Goal: Communication & Community: Participate in discussion

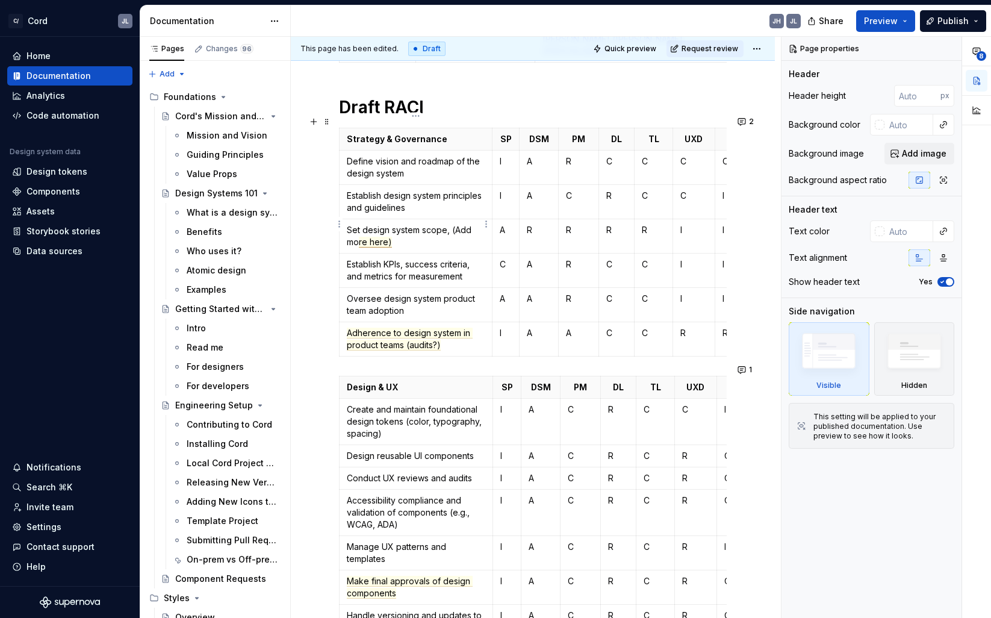
click at [381, 237] on span "re here)" at bounding box center [375, 242] width 33 height 11
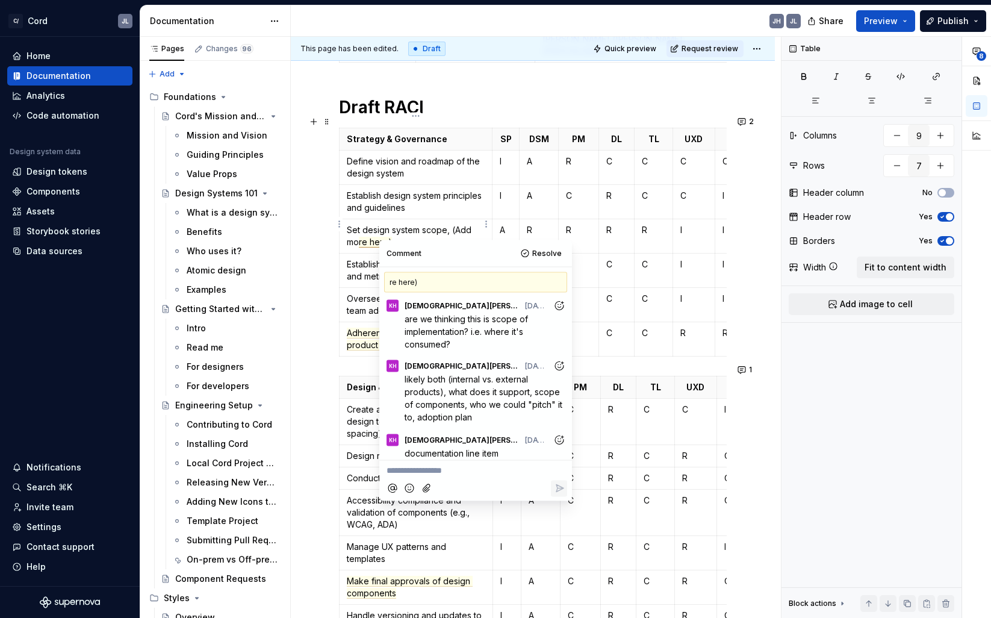
scroll to position [5, 0]
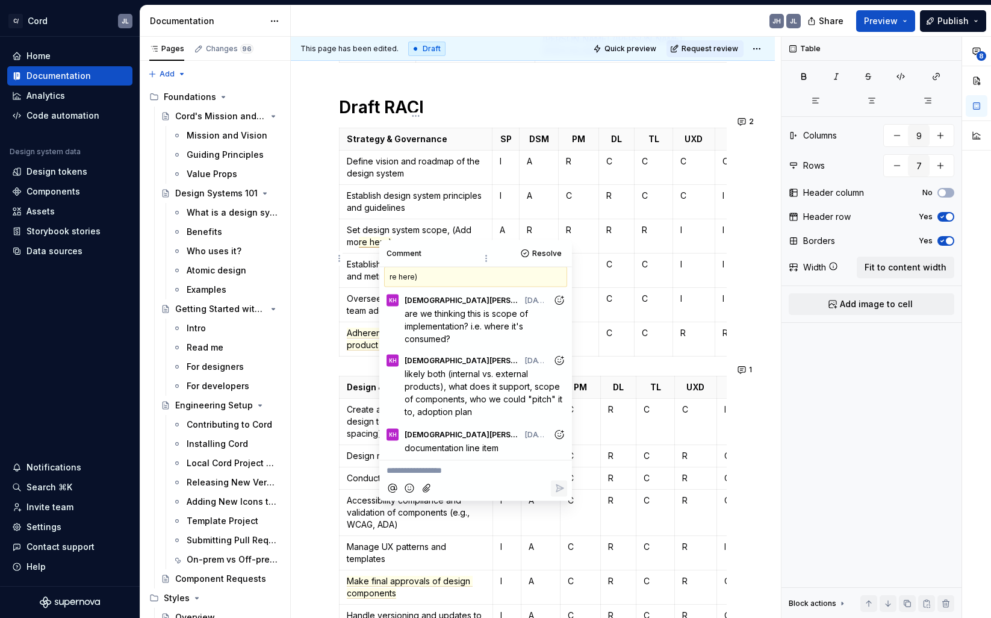
click at [354, 262] on p "Establish KPIs, success criteria, and metrics for measurement" at bounding box center [416, 270] width 138 height 24
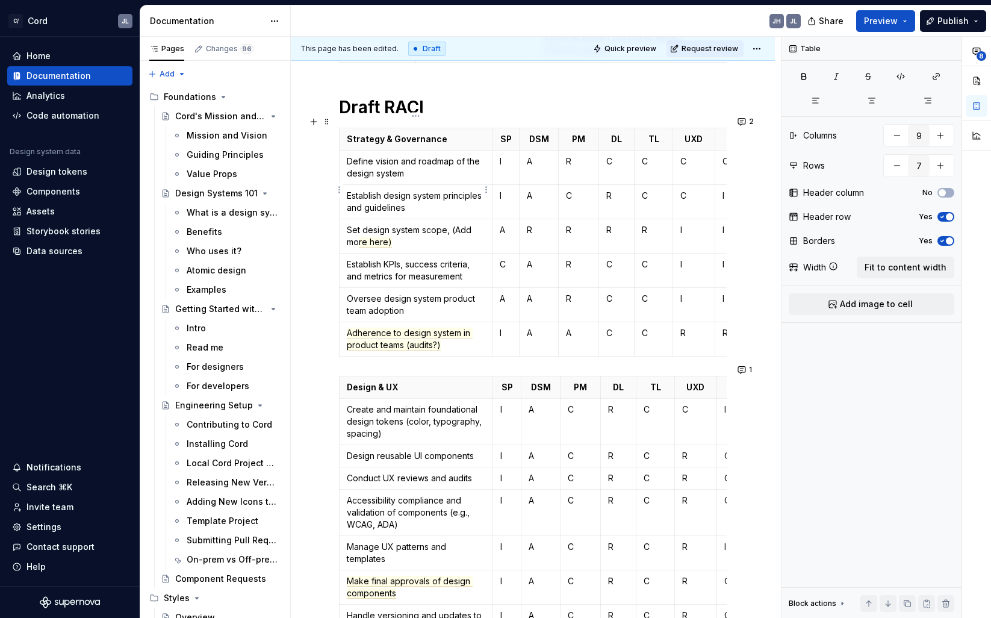
click at [404, 195] on p "Establish design system principles and guidelines" at bounding box center [416, 202] width 138 height 24
drag, startPoint x: 346, startPoint y: 196, endPoint x: 448, endPoint y: 196, distance: 101.8
click at [448, 196] on p "Establish design system principles and guidelines" at bounding box center [416, 202] width 138 height 24
click at [442, 196] on p "Establish design system principles and guidelines" at bounding box center [416, 202] width 138 height 24
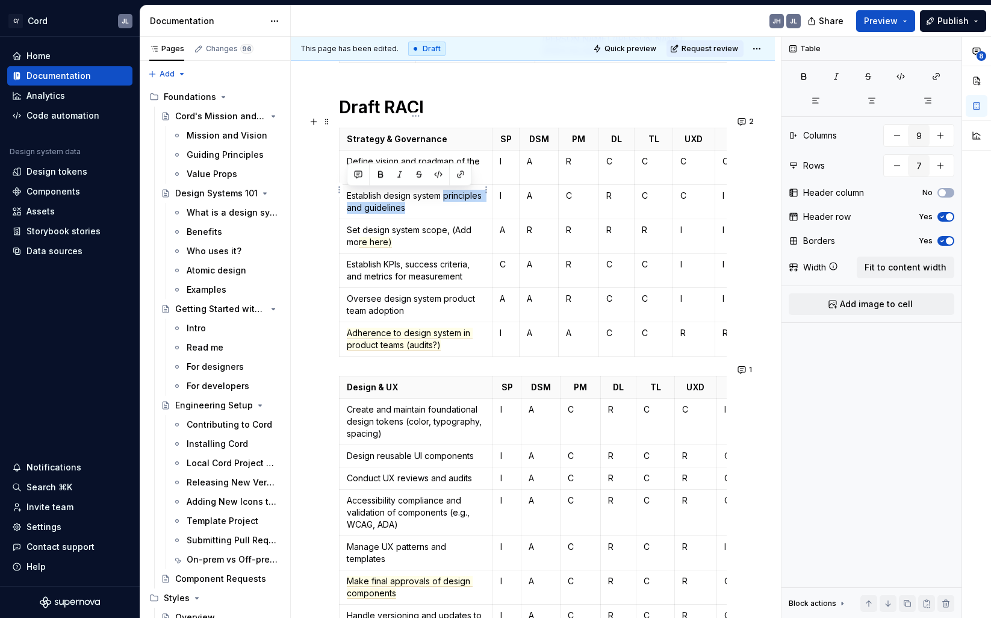
drag, startPoint x: 446, startPoint y: 196, endPoint x: 348, endPoint y: 194, distance: 98.8
click at [348, 194] on p "Establish design system principles and guidelines" at bounding box center [416, 202] width 138 height 24
click at [358, 175] on button "button" at bounding box center [358, 174] width 17 height 17
type textarea "*"
click at [391, 195] on p "**********" at bounding box center [446, 196] width 177 height 13
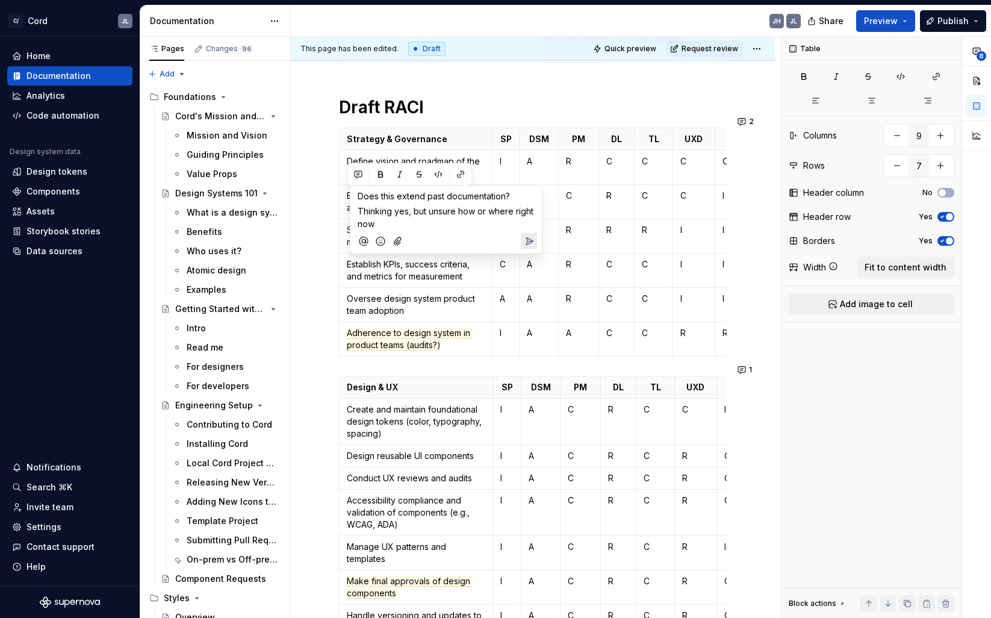
click at [534, 242] on icon "Send" at bounding box center [529, 241] width 12 height 12
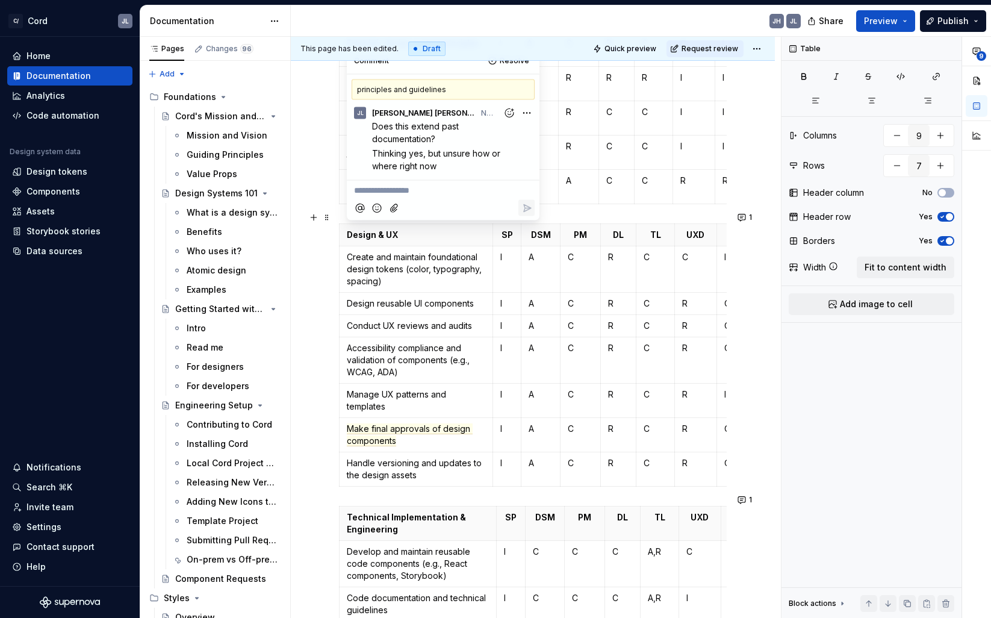
scroll to position [737, 0]
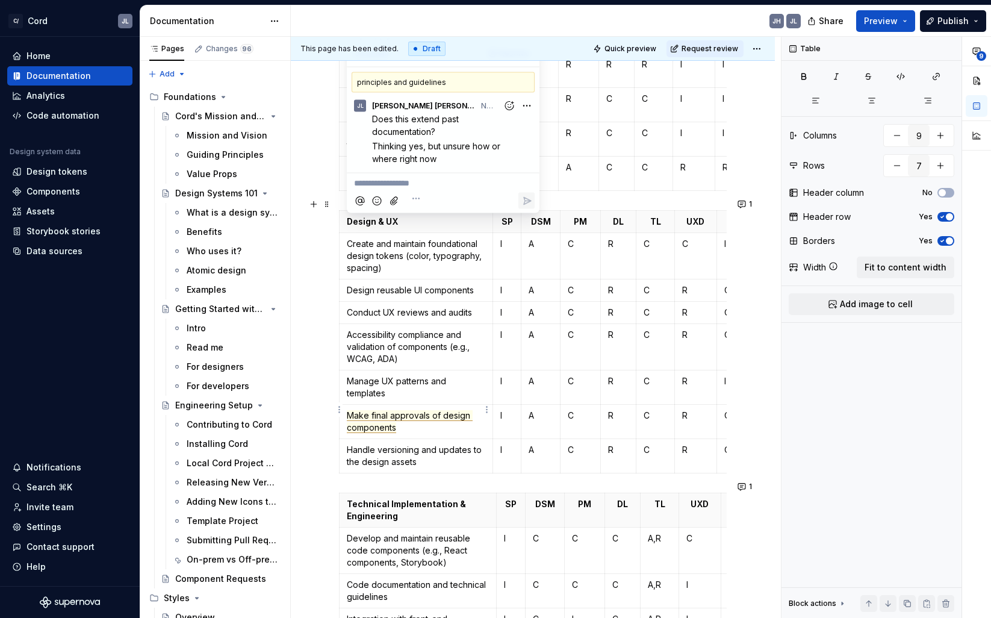
type input "8"
click at [376, 411] on span "Make final approvals of design components" at bounding box center [410, 421] width 126 height 23
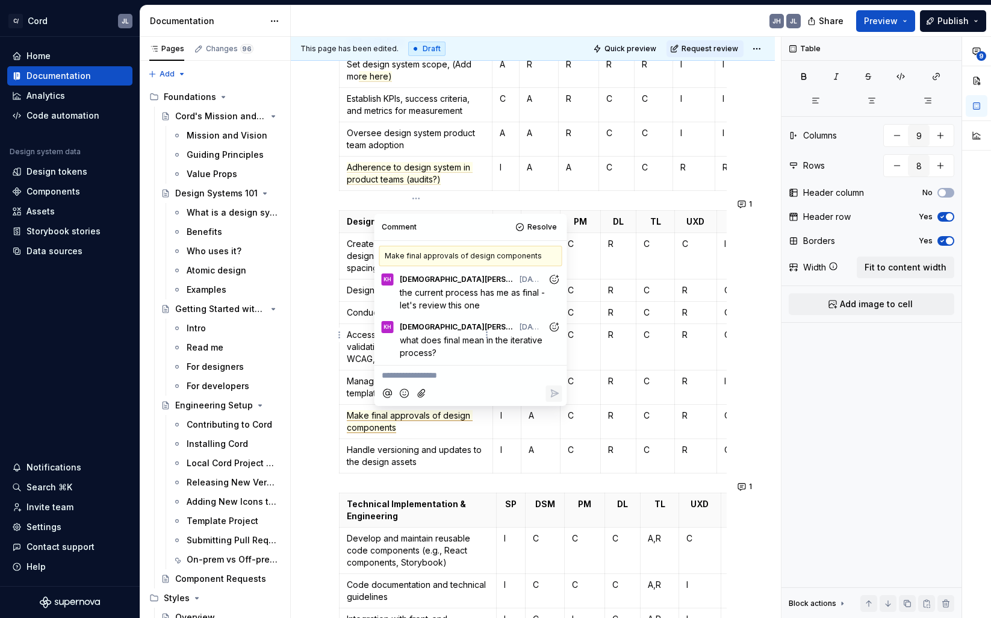
click at [402, 375] on p "**********" at bounding box center [471, 375] width 178 height 13
click at [412, 224] on div "Comment" at bounding box center [399, 227] width 35 height 10
drag, startPoint x: 440, startPoint y: 226, endPoint x: 527, endPoint y: 238, distance: 88.1
click at [527, 238] on div "Comment Resolve" at bounding box center [471, 227] width 193 height 27
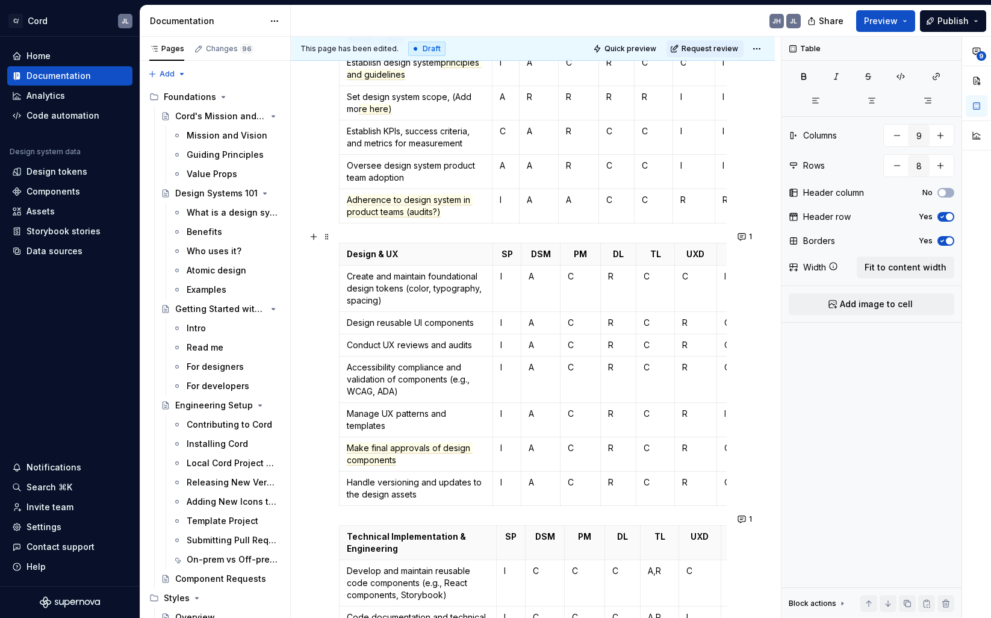
scroll to position [687, 0]
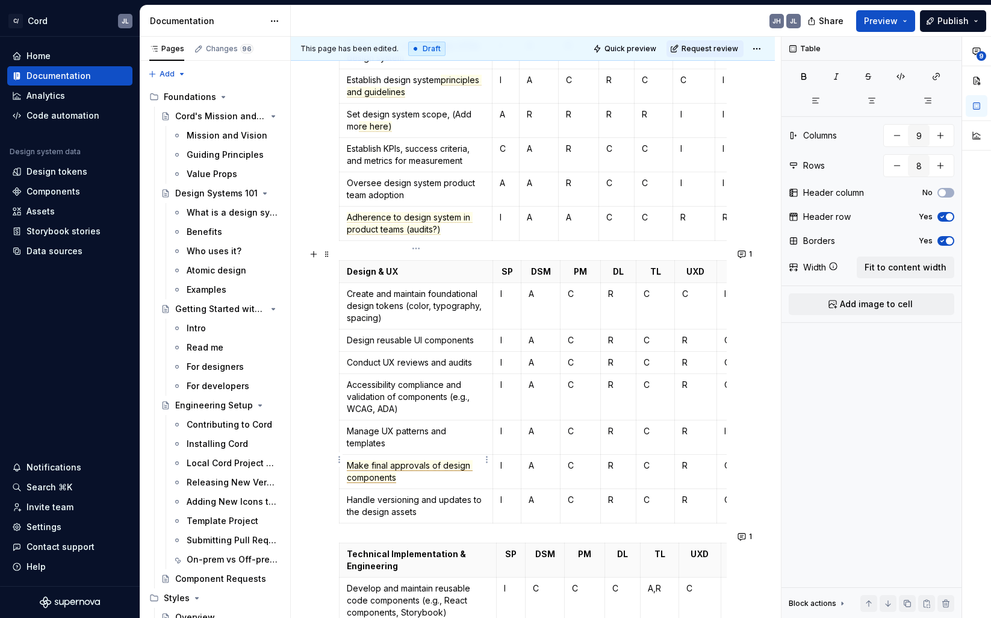
click at [388, 462] on span "Make final approvals of design components" at bounding box center [410, 471] width 126 height 23
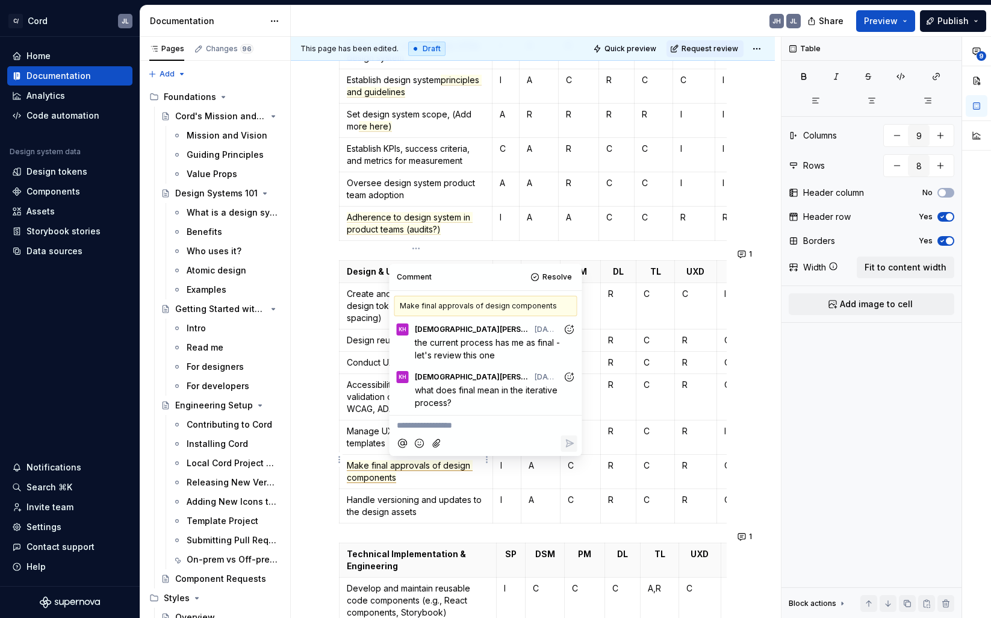
click at [423, 428] on p "**********" at bounding box center [486, 425] width 178 height 13
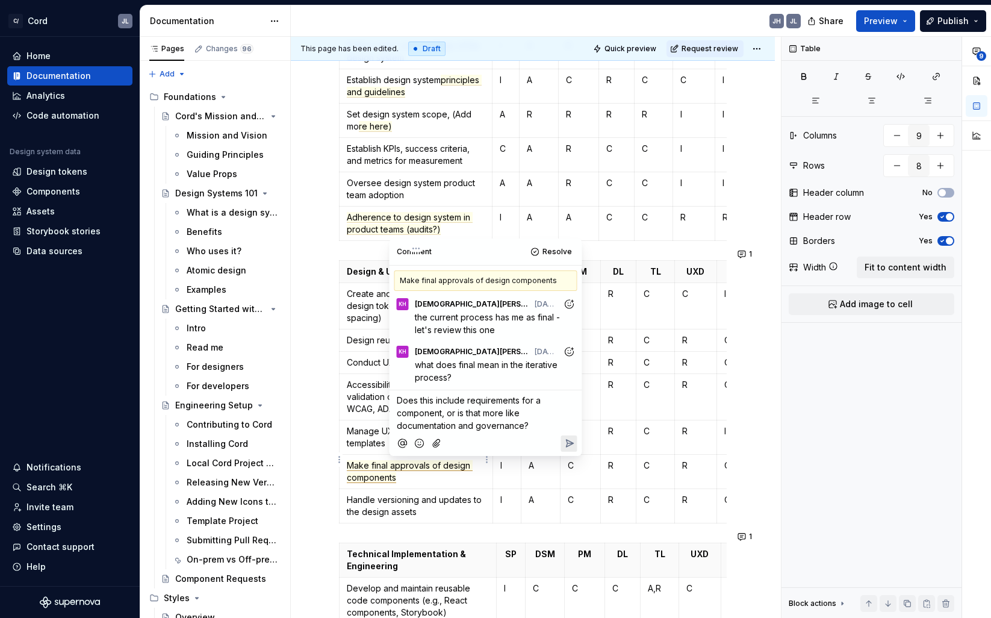
click at [573, 445] on icon "Reply" at bounding box center [569, 443] width 12 height 12
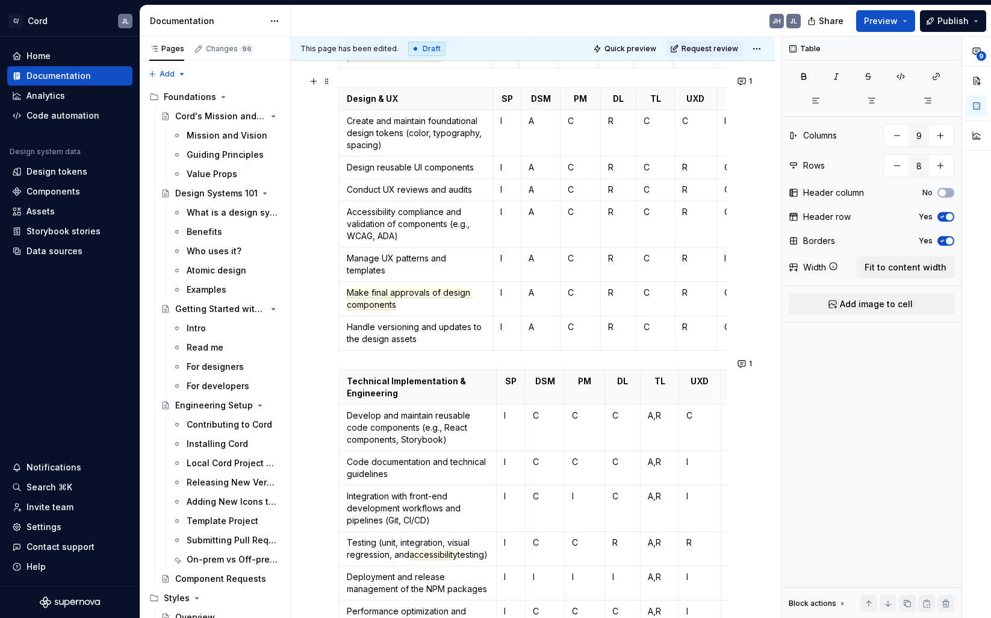
scroll to position [861, 0]
click at [408, 326] on p "Handle versioning and updates to the design assets" at bounding box center [416, 332] width 139 height 24
drag, startPoint x: 420, startPoint y: 328, endPoint x: 341, endPoint y: 309, distance: 81.2
click at [341, 315] on td "Handle versioning and updates to the design assets" at bounding box center [417, 332] width 154 height 34
click at [360, 293] on button "button" at bounding box center [358, 292] width 17 height 17
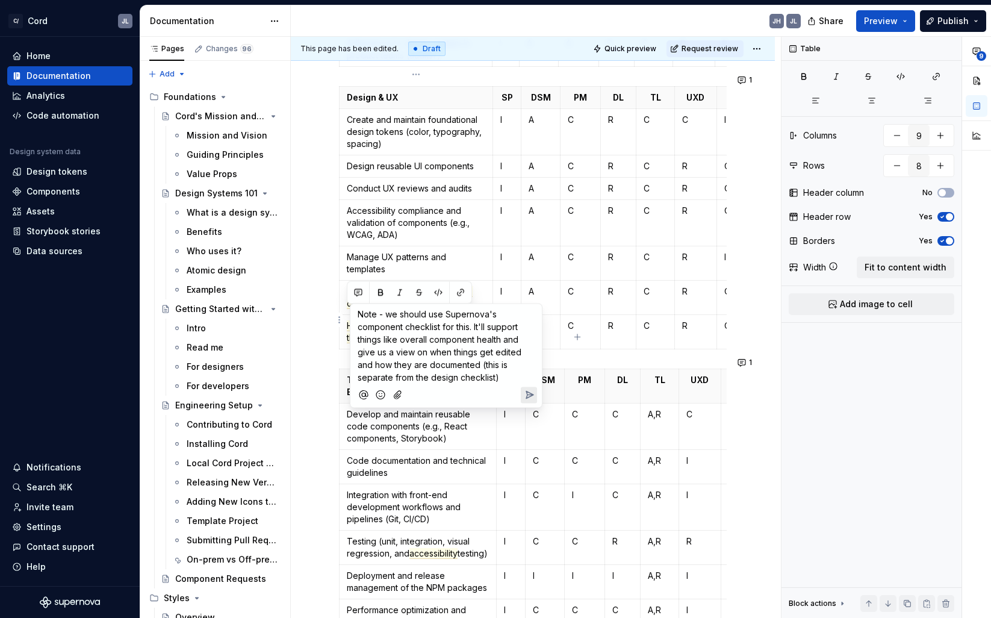
click at [531, 395] on icon "Send" at bounding box center [529, 394] width 7 height 7
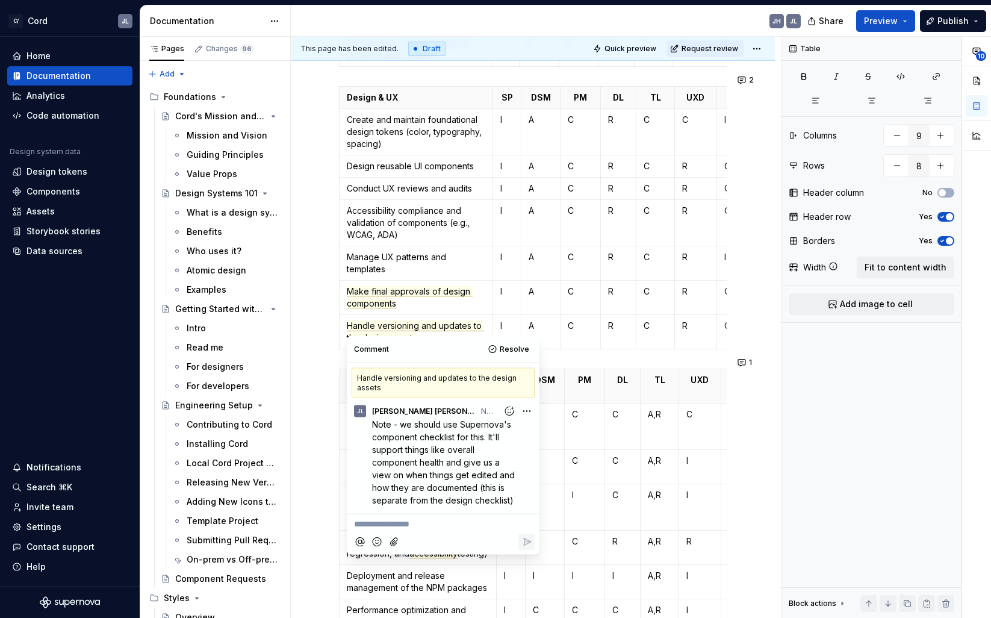
click at [314, 366] on div "This page has been edited. Draft Quick preview Request review Hidden page RACI …" at bounding box center [536, 328] width 490 height 582
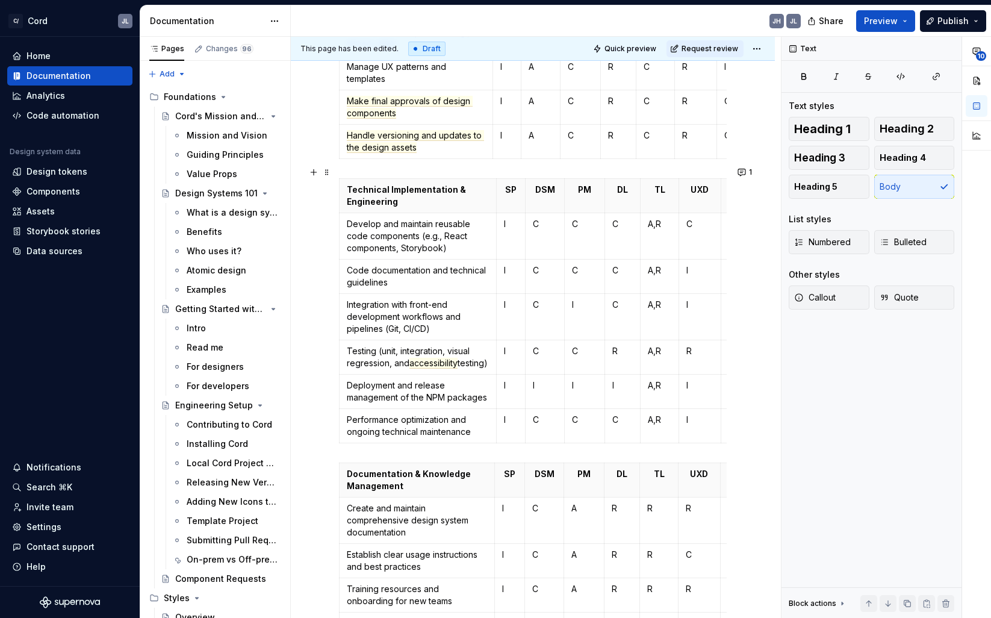
scroll to position [1052, 0]
type textarea "*"
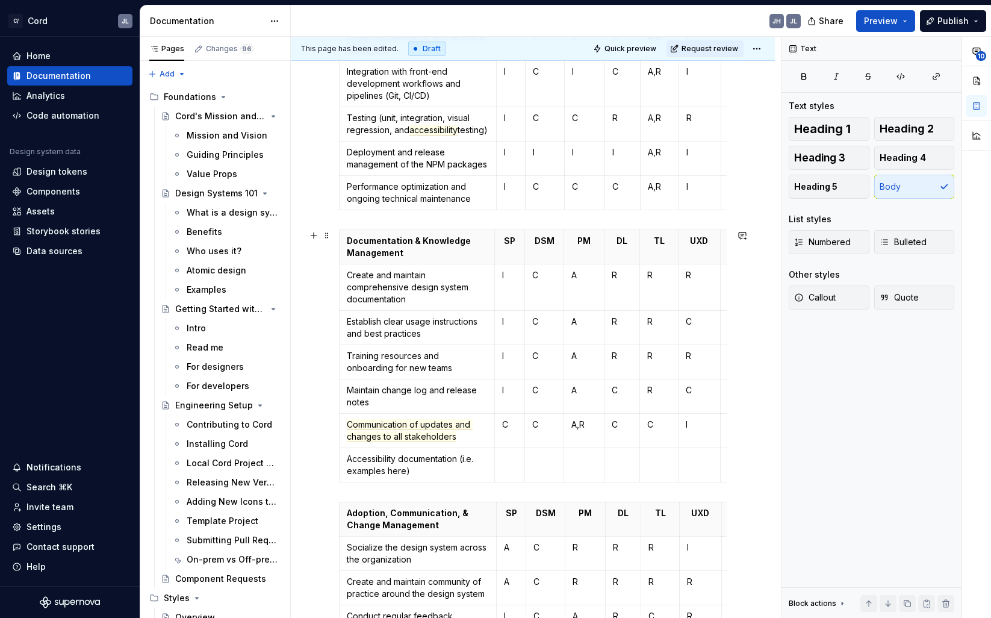
scroll to position [1284, 0]
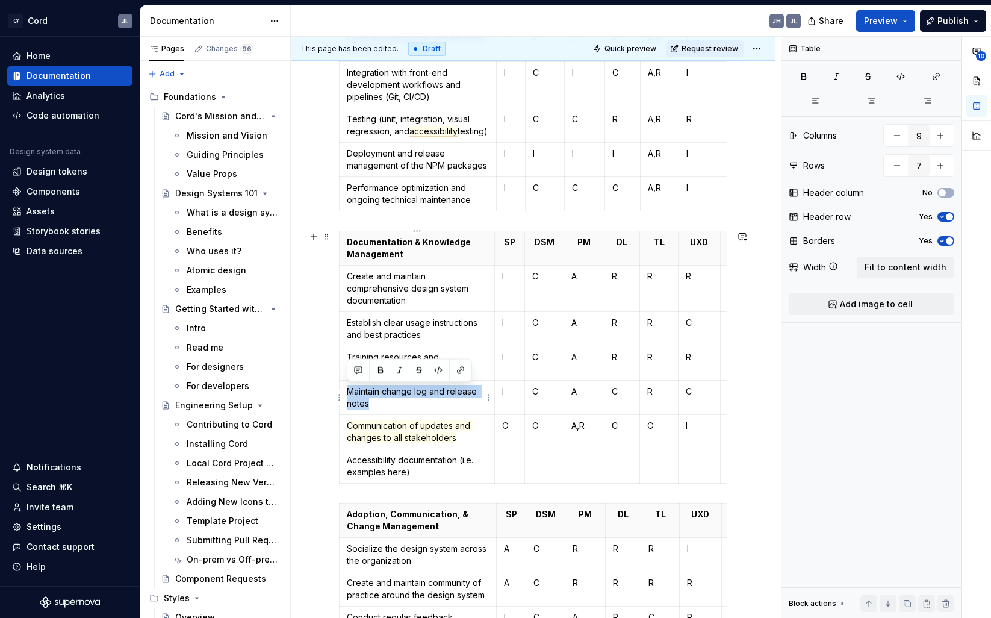
drag, startPoint x: 370, startPoint y: 403, endPoint x: 345, endPoint y: 388, distance: 28.9
click at [345, 388] on td "Maintain change log and release notes" at bounding box center [417, 398] width 155 height 34
click at [359, 370] on button "button" at bounding box center [358, 370] width 17 height 17
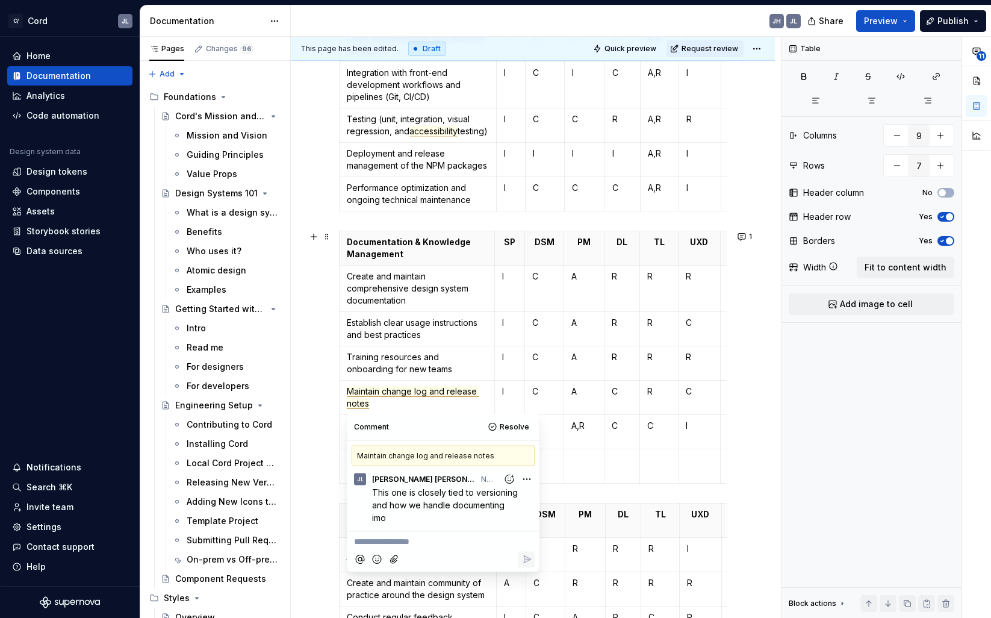
click at [302, 376] on div "Letter Role Definition R Responsible The person(s) who actually do the work to …" at bounding box center [533, 102] width 484 height 2360
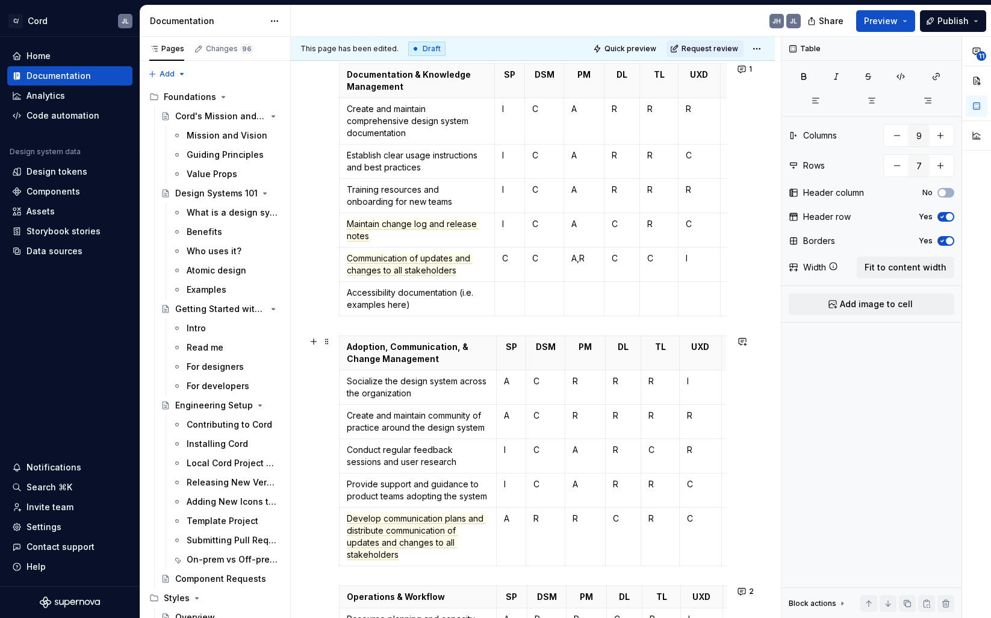
scroll to position [1452, 0]
click at [360, 226] on span "Maintain change log and release notes" at bounding box center [413, 228] width 133 height 23
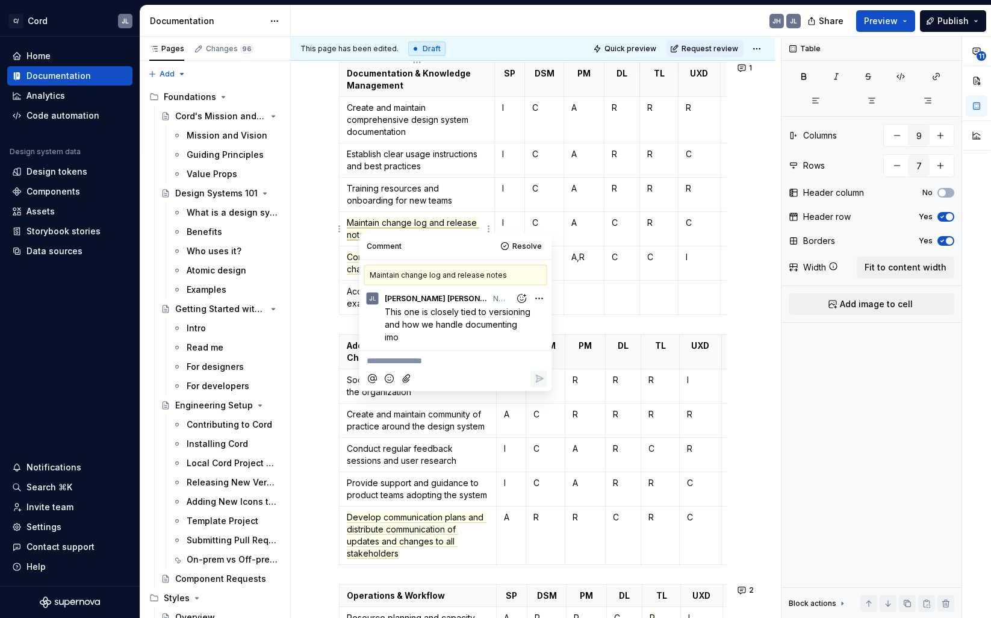
click at [399, 361] on p "**********" at bounding box center [456, 361] width 178 height 13
click at [456, 358] on span "Might mean DL moved to R" at bounding box center [420, 361] width 107 height 10
click at [500, 365] on p "Might mean DL changes to R" at bounding box center [456, 361] width 178 height 13
click at [540, 382] on icon "Reply" at bounding box center [539, 379] width 12 height 12
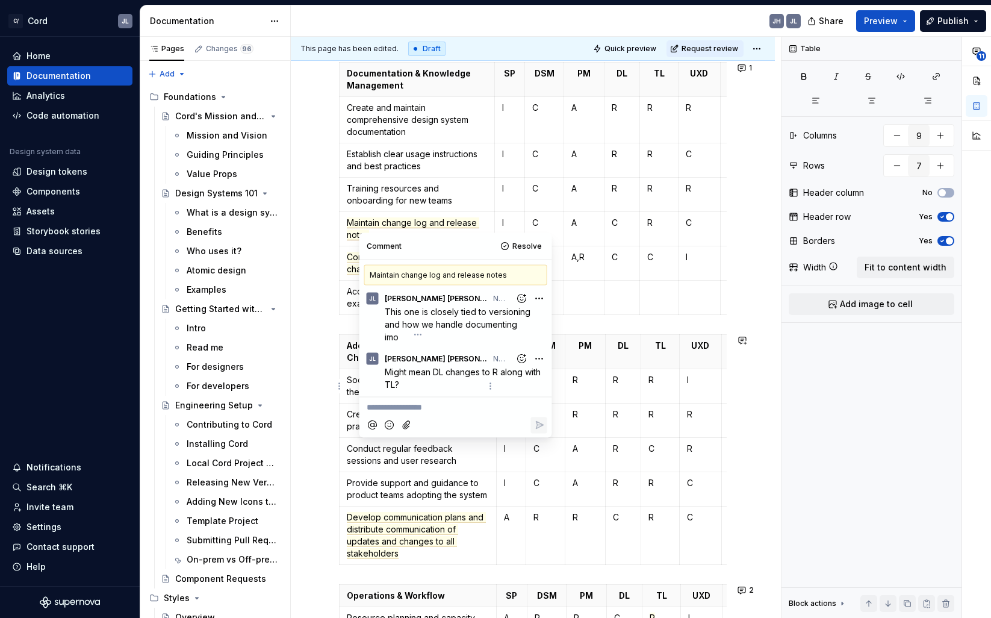
type input "6"
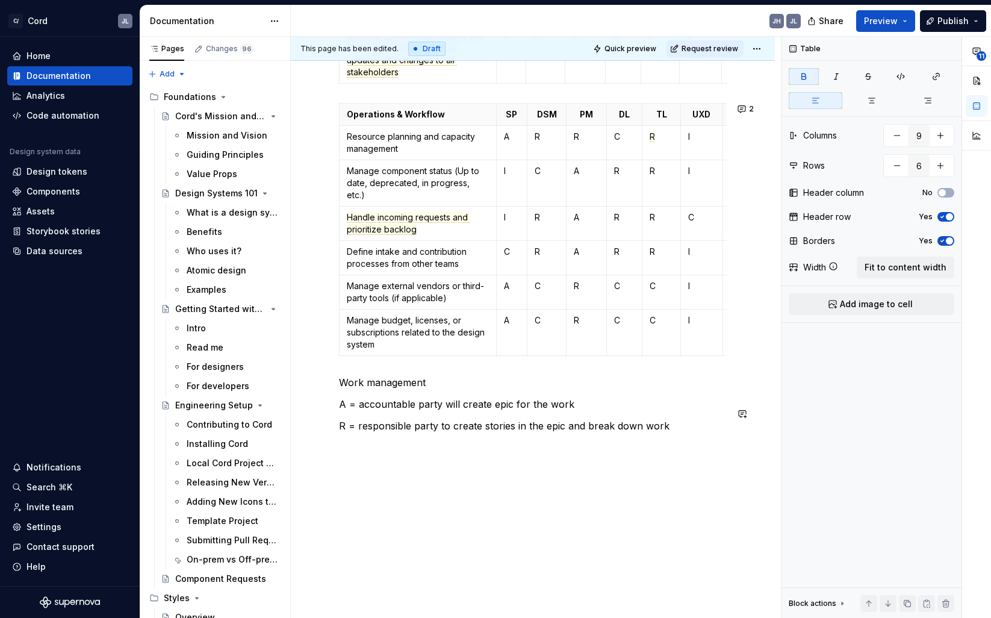
scroll to position [1936, 0]
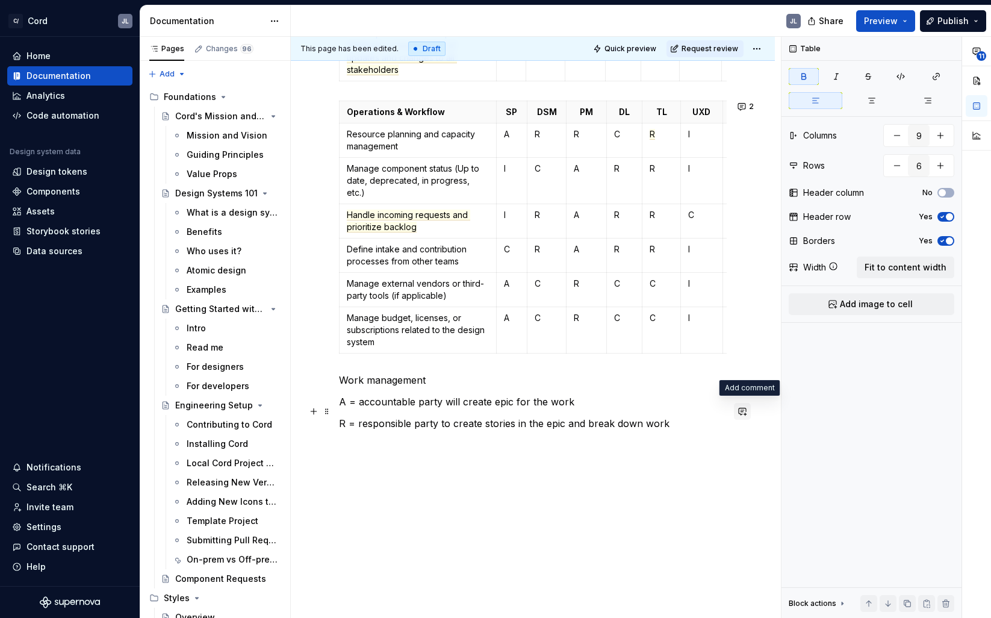
click at [750, 410] on button "button" at bounding box center [742, 411] width 17 height 17
click at [595, 450] on icon "Add emoji" at bounding box center [595, 451] width 12 height 12
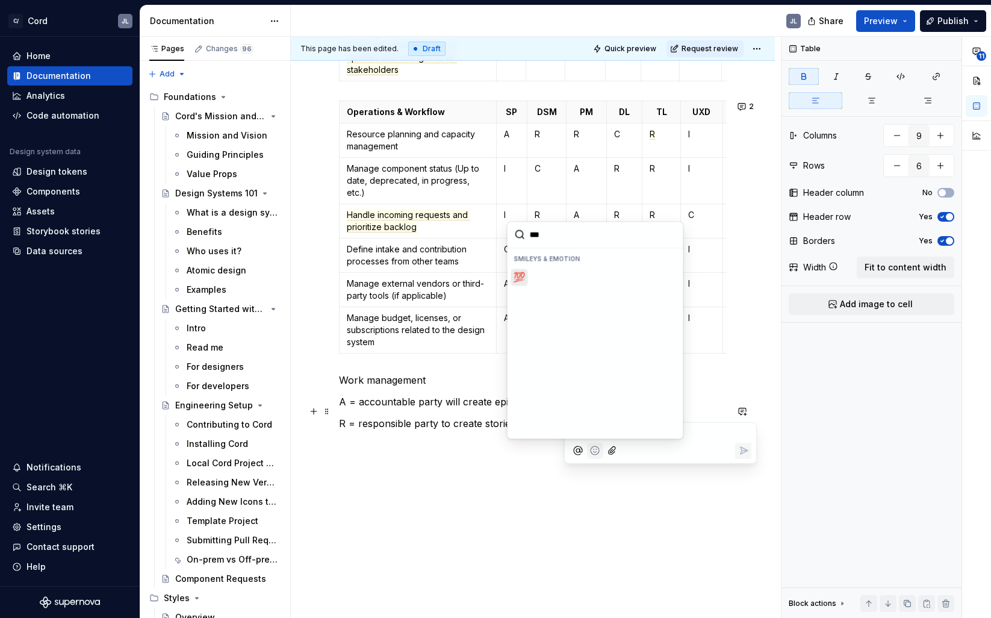
click at [519, 276] on span "💯" at bounding box center [520, 277] width 10 height 12
type input "***"
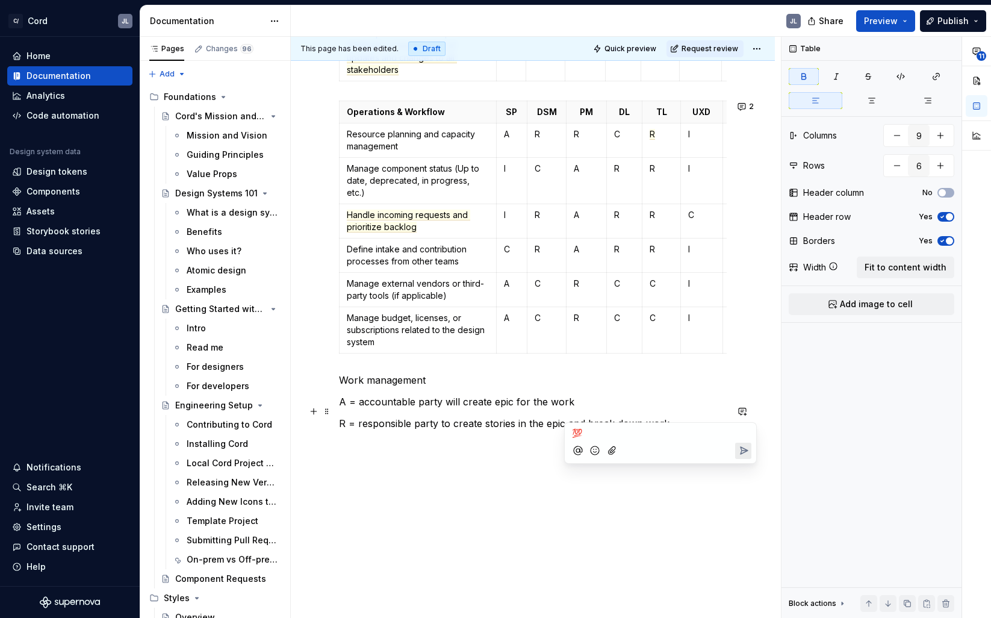
click at [749, 453] on button "Send" at bounding box center [743, 451] width 16 height 16
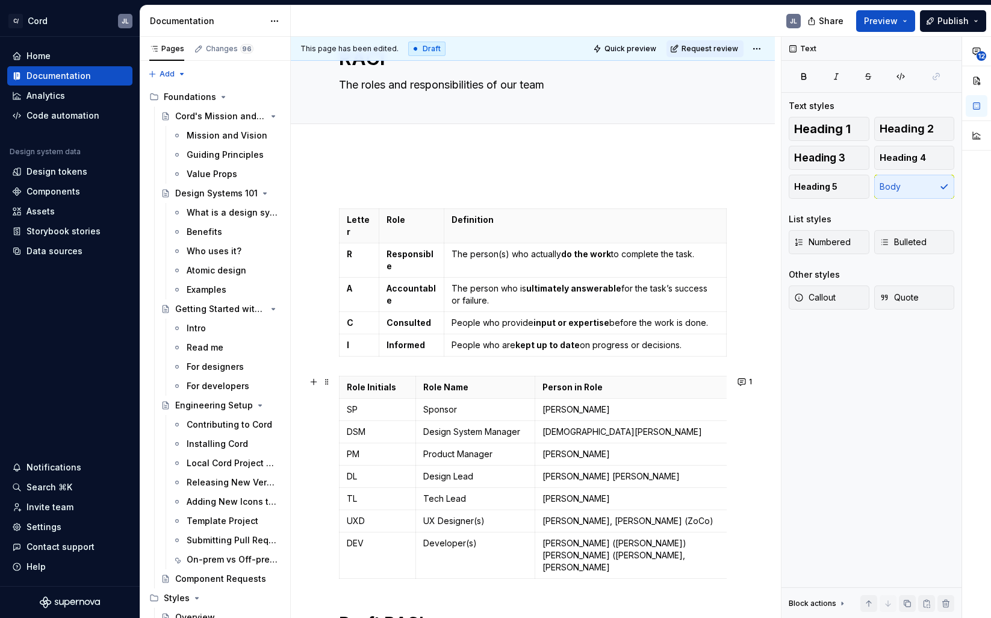
scroll to position [0, 0]
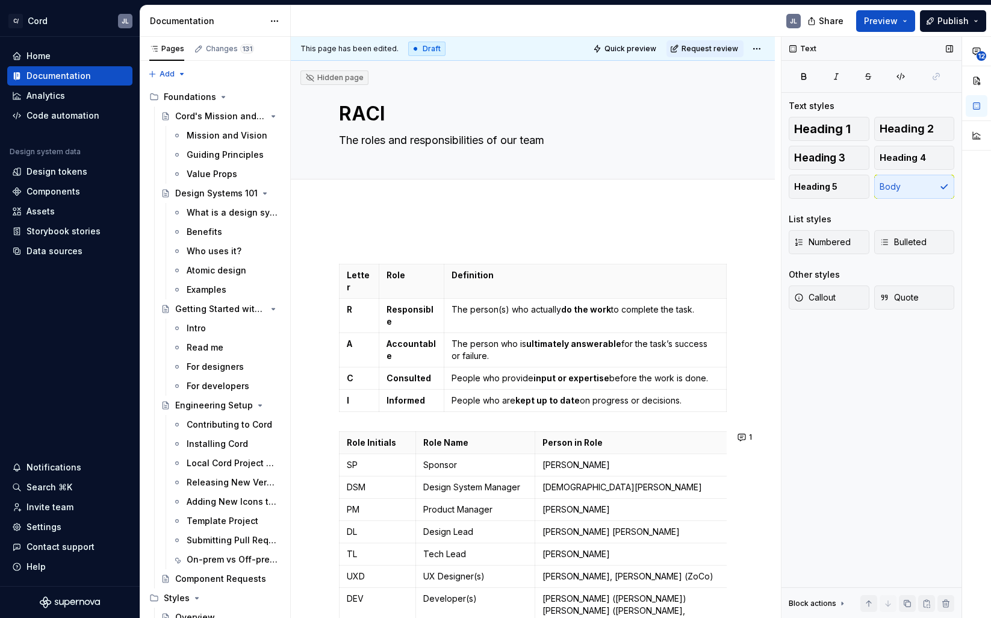
type textarea "*"
